Goal: Task Accomplishment & Management: Complete application form

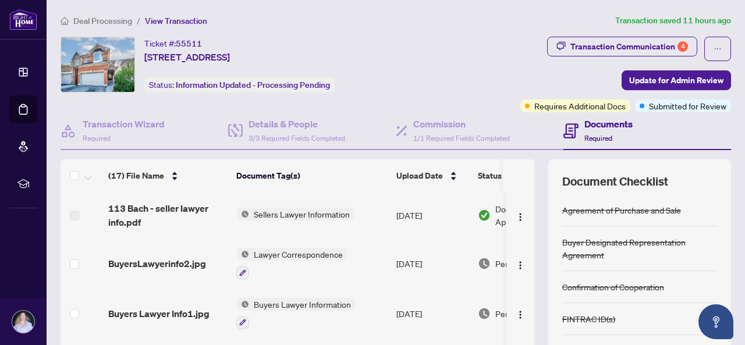
scroll to position [141, 0]
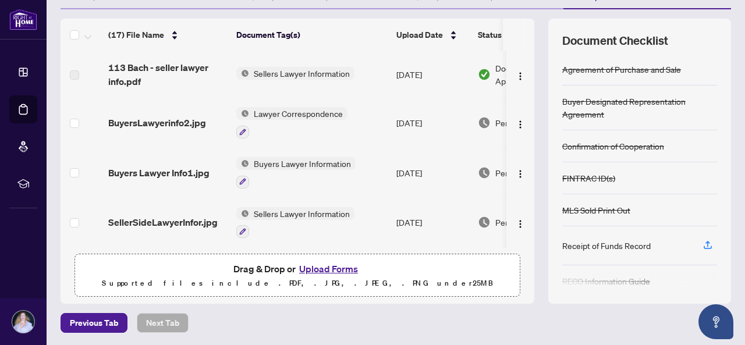
click at [335, 270] on button "Upload Forms" at bounding box center [329, 268] width 66 height 15
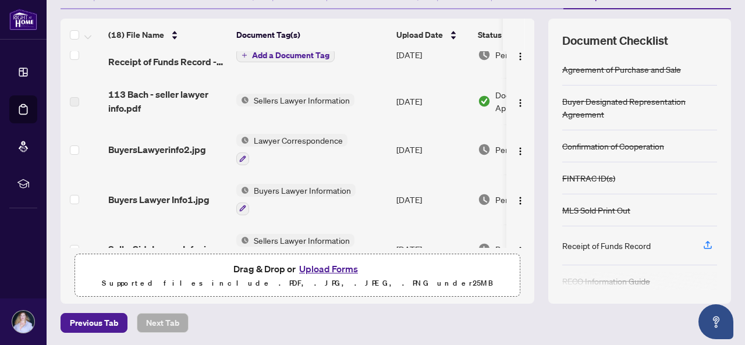
scroll to position [0, 0]
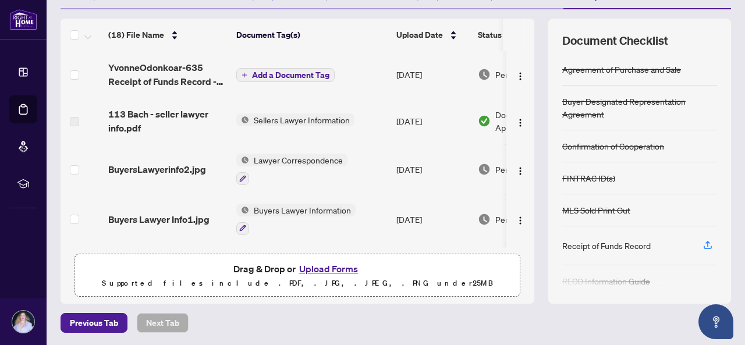
click at [299, 77] on span "Add a Document Tag" at bounding box center [290, 75] width 77 height 8
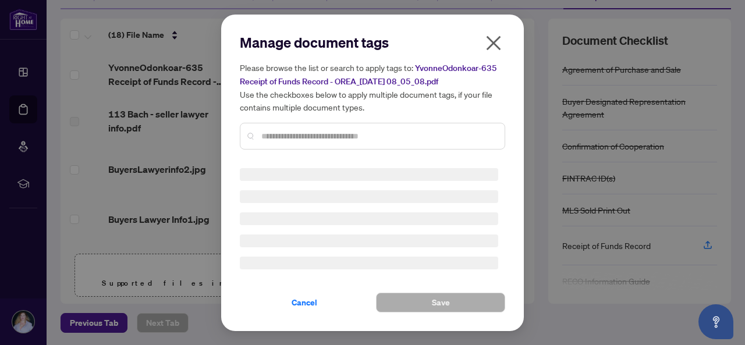
click at [283, 139] on div "Manage document tags Please browse the list or search to apply tags to: YvonneO…" at bounding box center [373, 96] width 266 height 126
click at [282, 136] on div "Manage document tags Please browse the list or search to apply tags to: YvonneO…" at bounding box center [373, 96] width 266 height 126
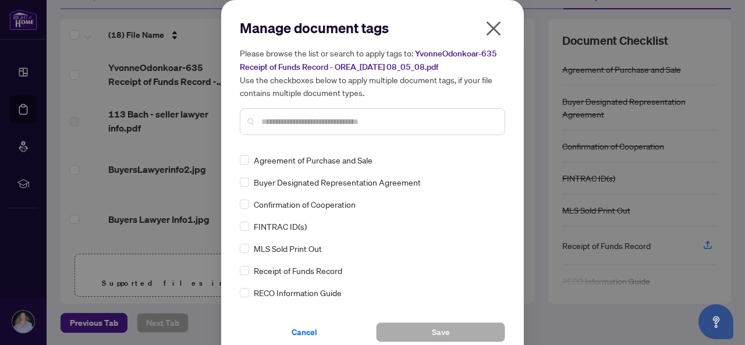
click at [274, 128] on div at bounding box center [373, 121] width 266 height 27
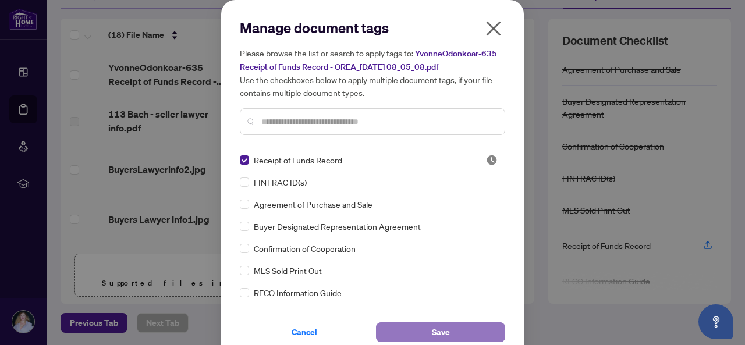
click at [433, 334] on span "Save" at bounding box center [441, 332] width 18 height 19
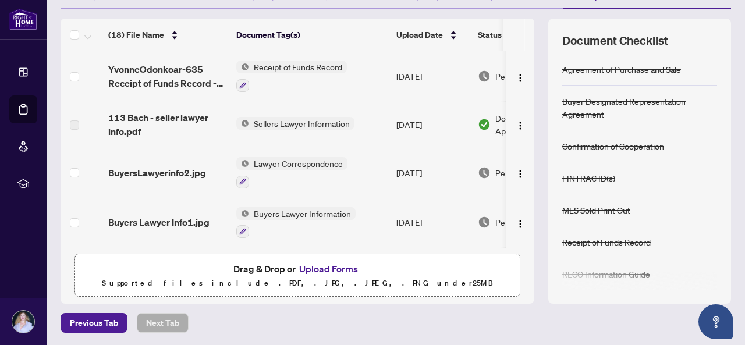
click at [520, 89] on td at bounding box center [521, 76] width 28 height 50
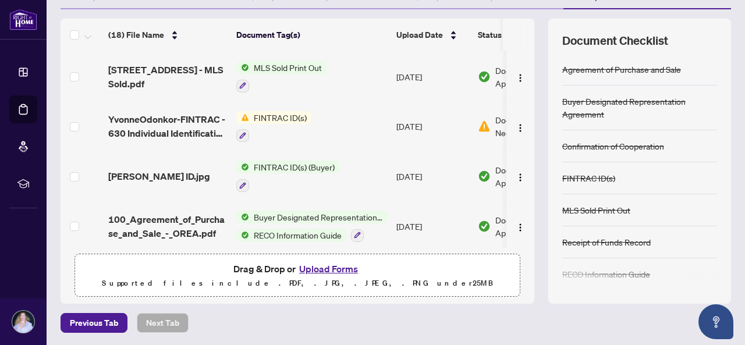
scroll to position [497, 0]
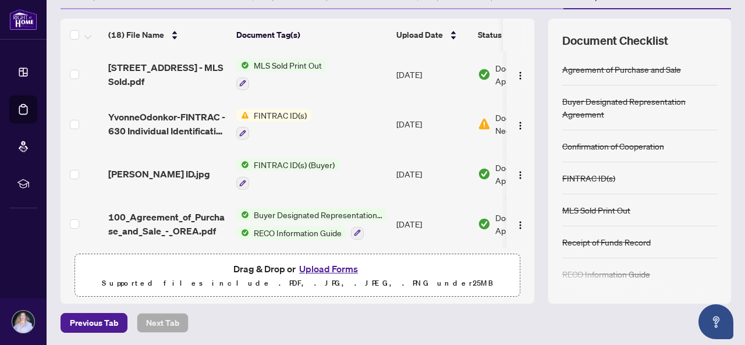
click at [289, 114] on span "FINTRAC ID(s)" at bounding box center [280, 115] width 62 height 13
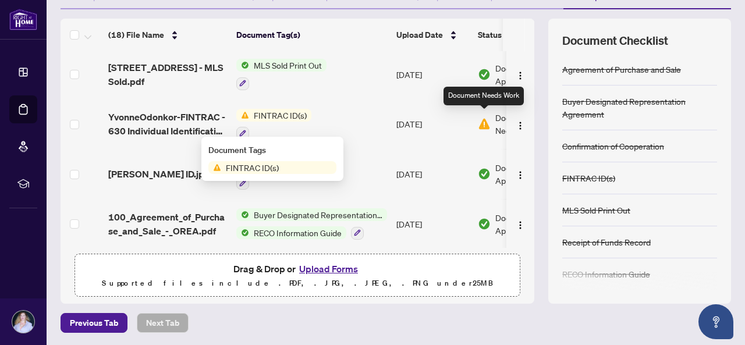
click at [484, 123] on img at bounding box center [484, 124] width 13 height 13
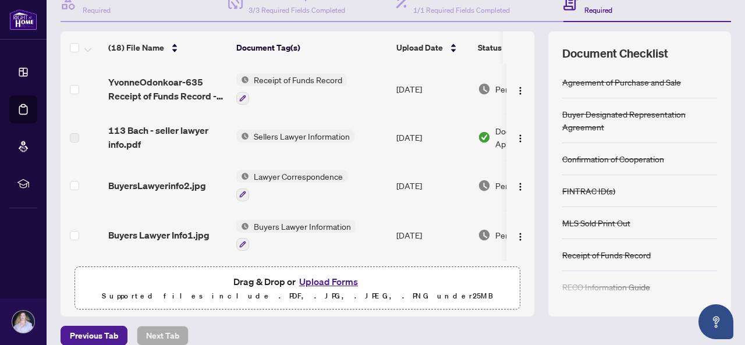
scroll to position [141, 0]
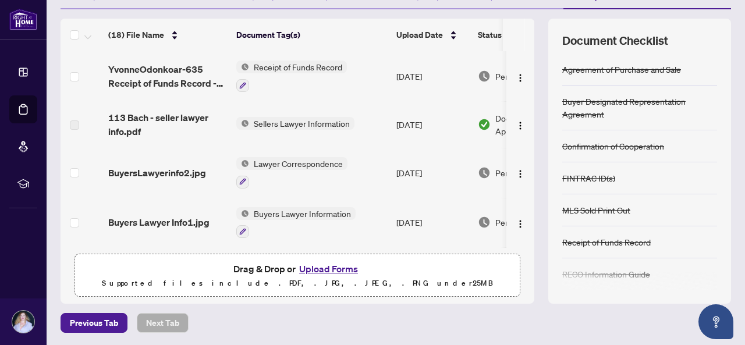
click at [324, 269] on button "Upload Forms" at bounding box center [329, 268] width 66 height 15
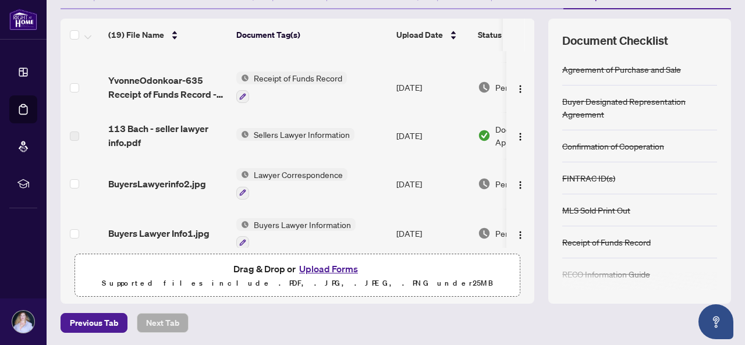
scroll to position [0, 0]
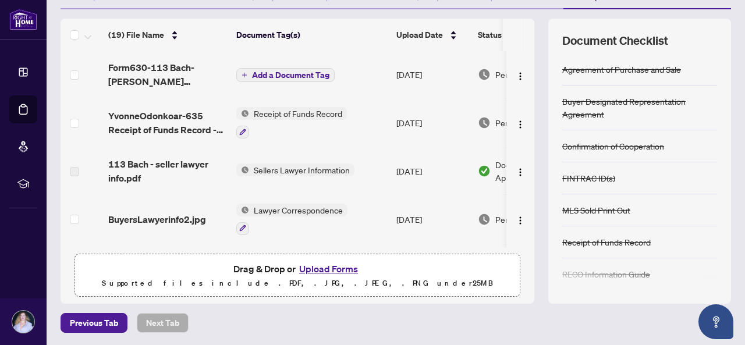
click at [289, 79] on span "Add a Document Tag" at bounding box center [290, 75] width 77 height 8
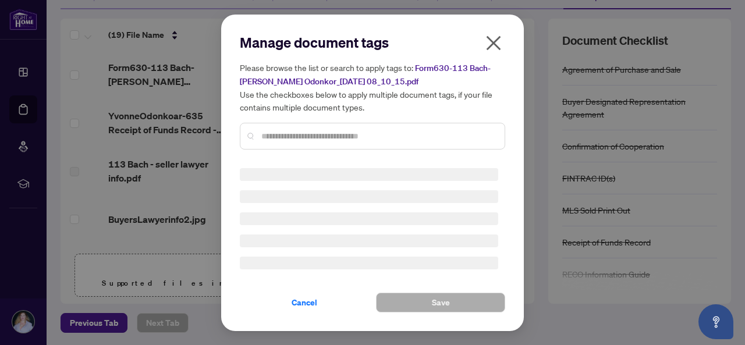
click at [288, 133] on div at bounding box center [373, 136] width 266 height 27
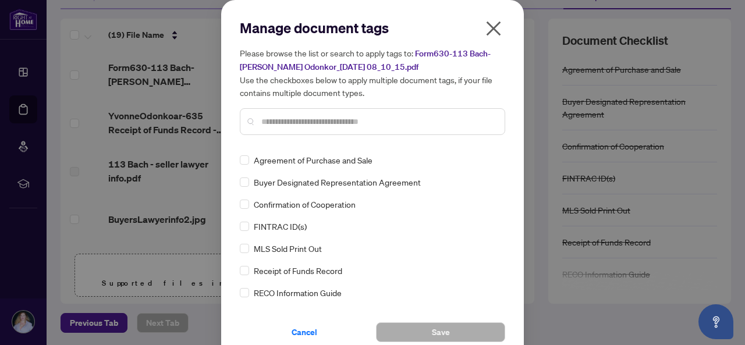
click at [274, 125] on input "text" at bounding box center [378, 121] width 234 height 13
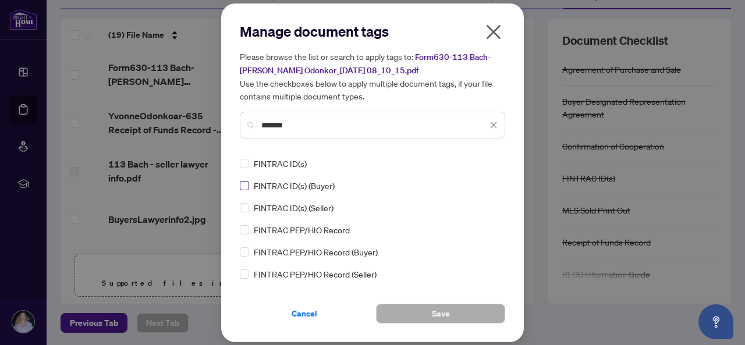
type input "*******"
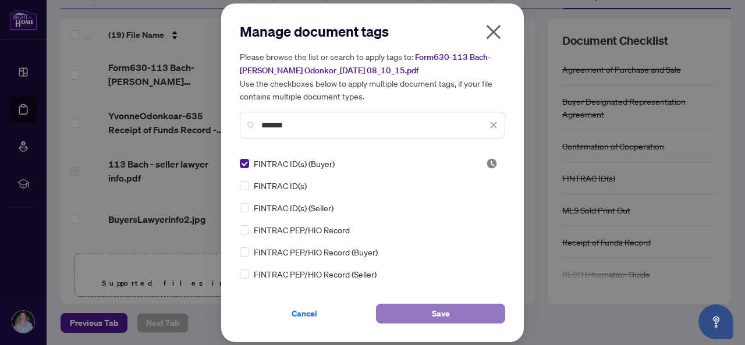
click at [447, 312] on span "Save" at bounding box center [441, 314] width 18 height 19
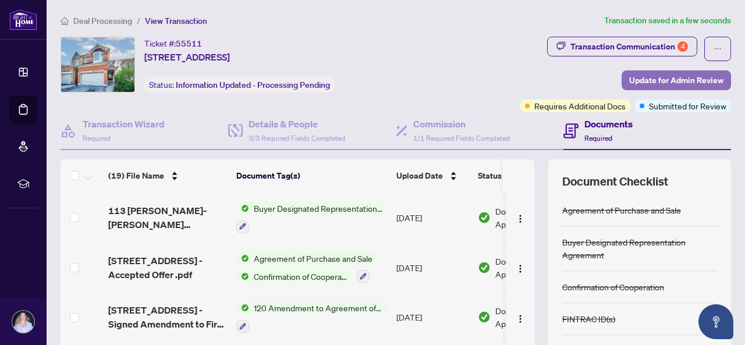
click at [642, 77] on span "Update for Admin Review" at bounding box center [676, 80] width 94 height 19
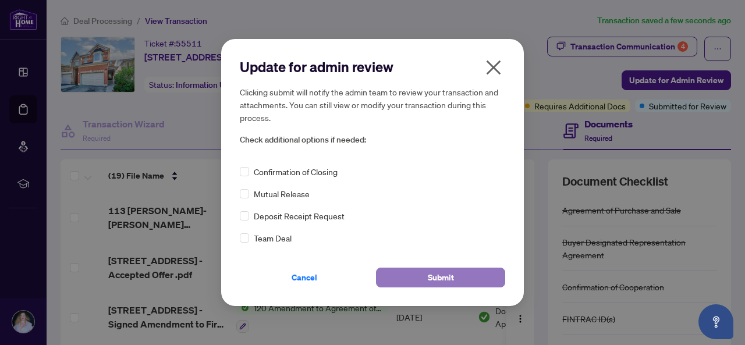
click at [423, 275] on button "Submit" at bounding box center [440, 278] width 129 height 20
